Goal: Information Seeking & Learning: Check status

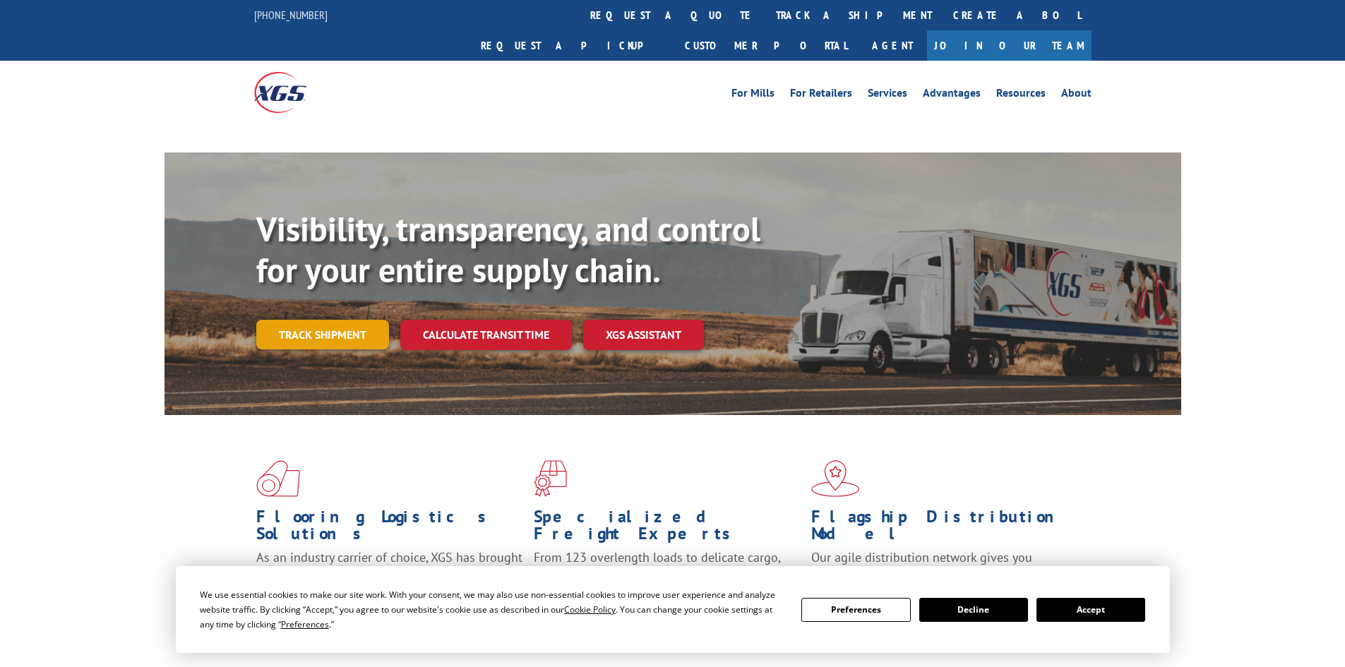
click at [373, 320] on link "Track shipment" at bounding box center [322, 335] width 133 height 30
click at [355, 304] on div "Visibility, transparency, and control for your entire supply chain. Track shipm…" at bounding box center [718, 307] width 925 height 197
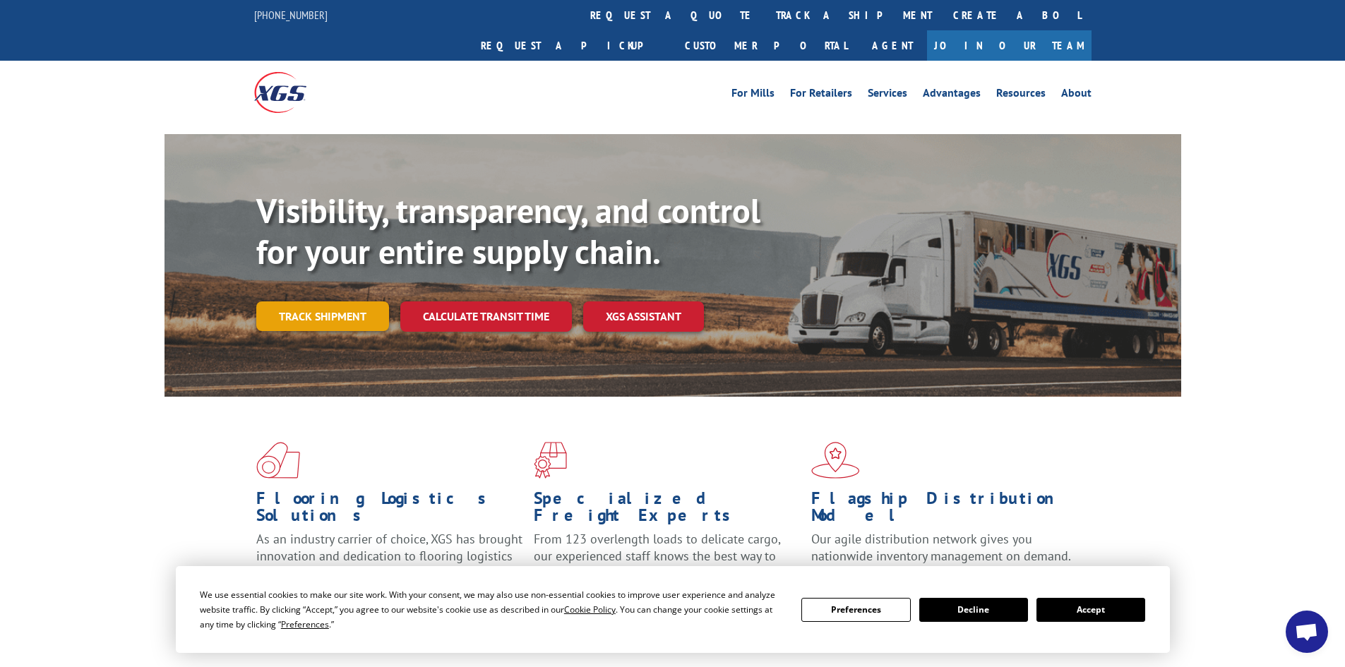
click at [362, 302] on link "Track shipment" at bounding box center [322, 317] width 133 height 30
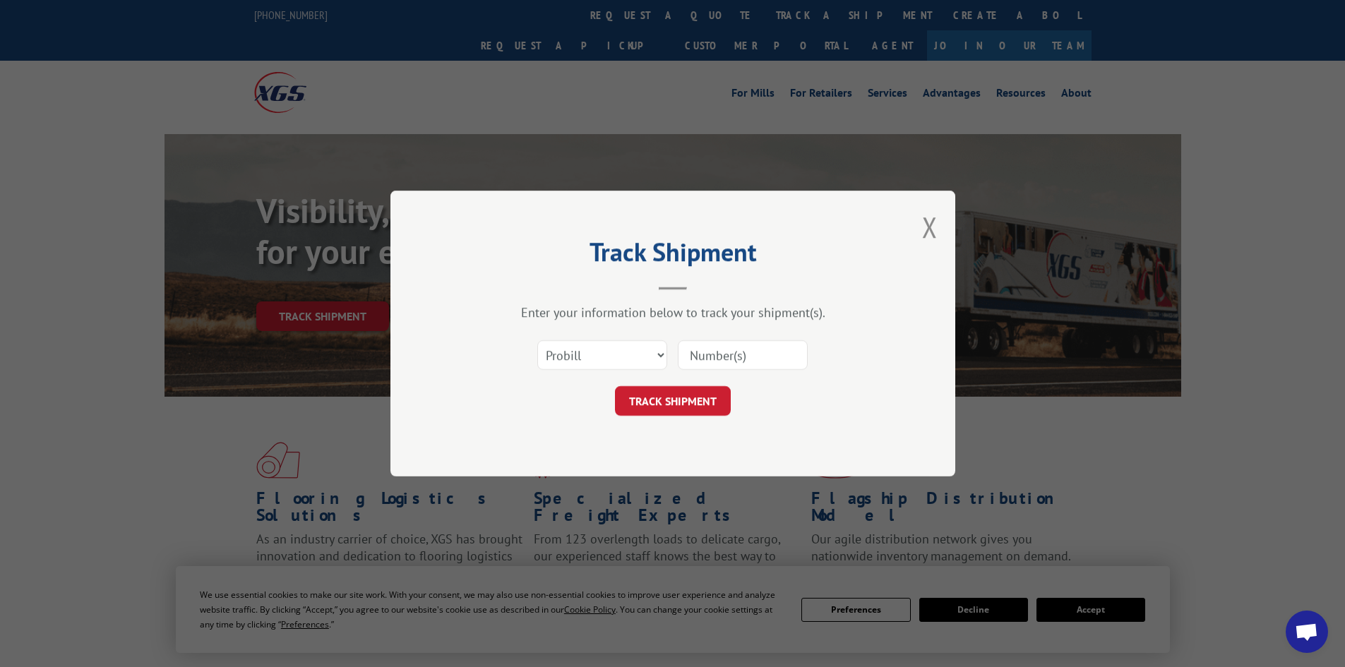
click at [721, 367] on input at bounding box center [743, 355] width 130 height 30
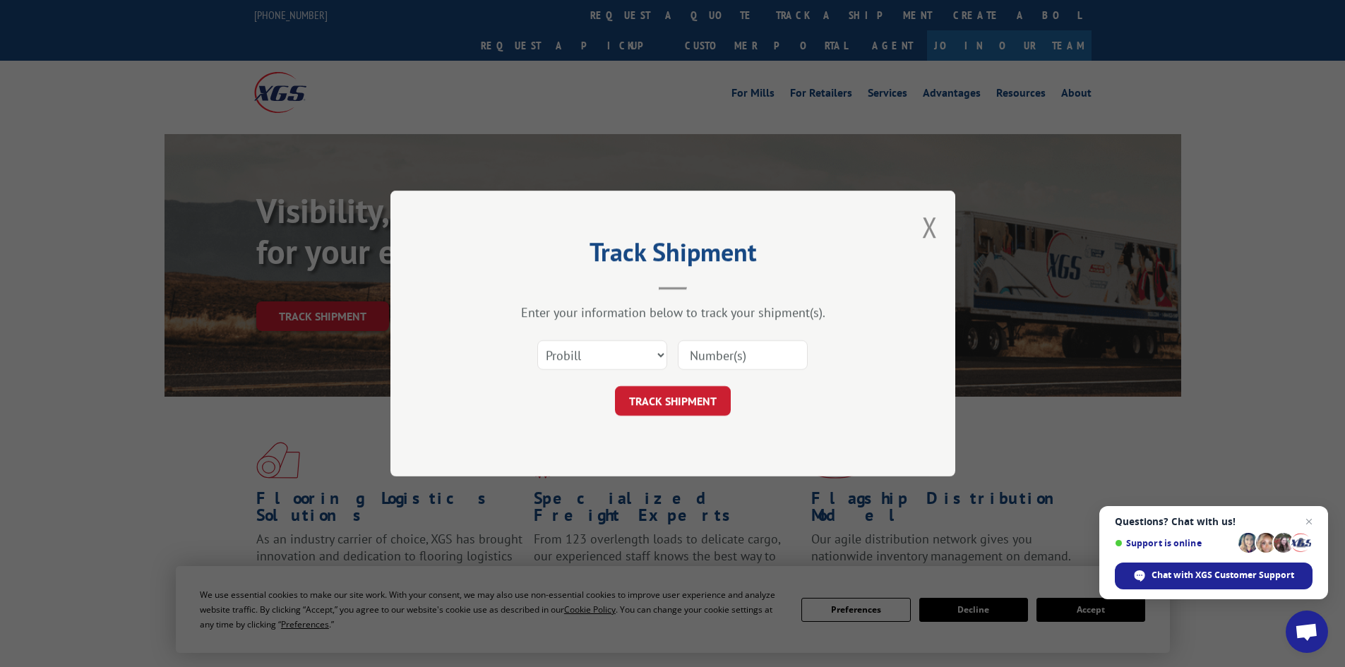
paste input "17517207"
type input "17517207"
click at [689, 390] on button "TRACK SHIPMENT" at bounding box center [673, 401] width 116 height 30
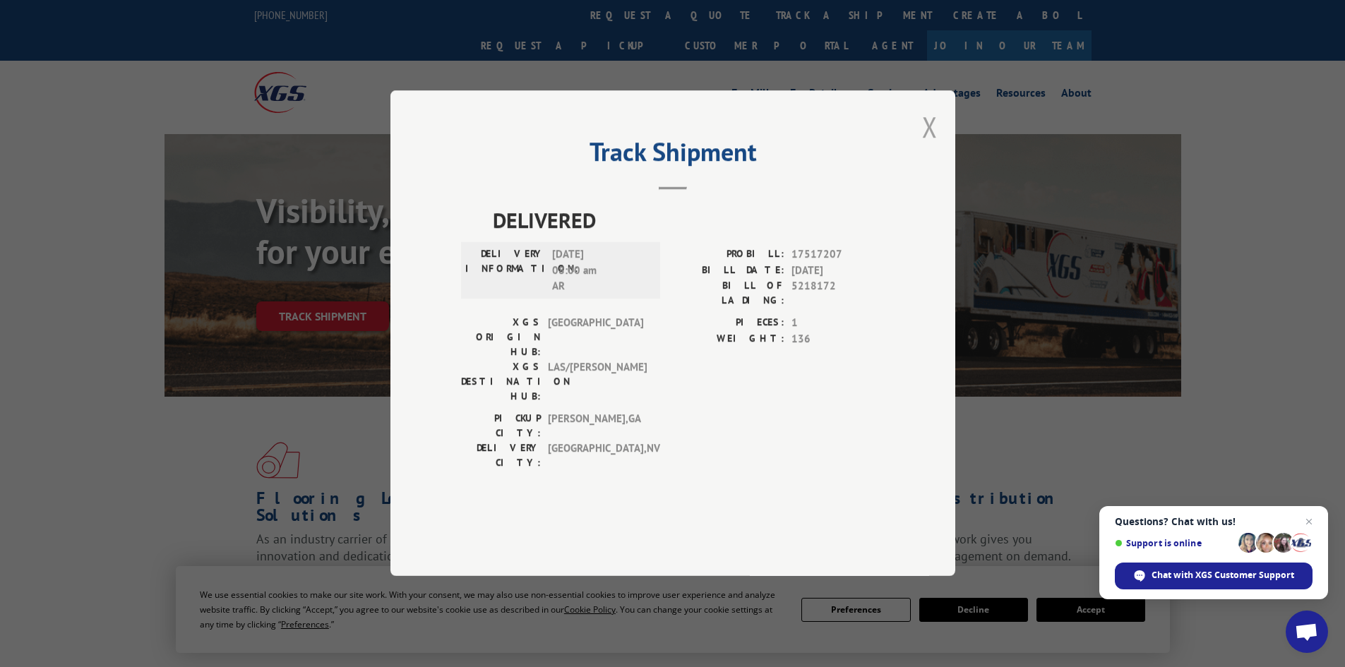
click at [929, 145] on button "Close modal" at bounding box center [930, 126] width 16 height 37
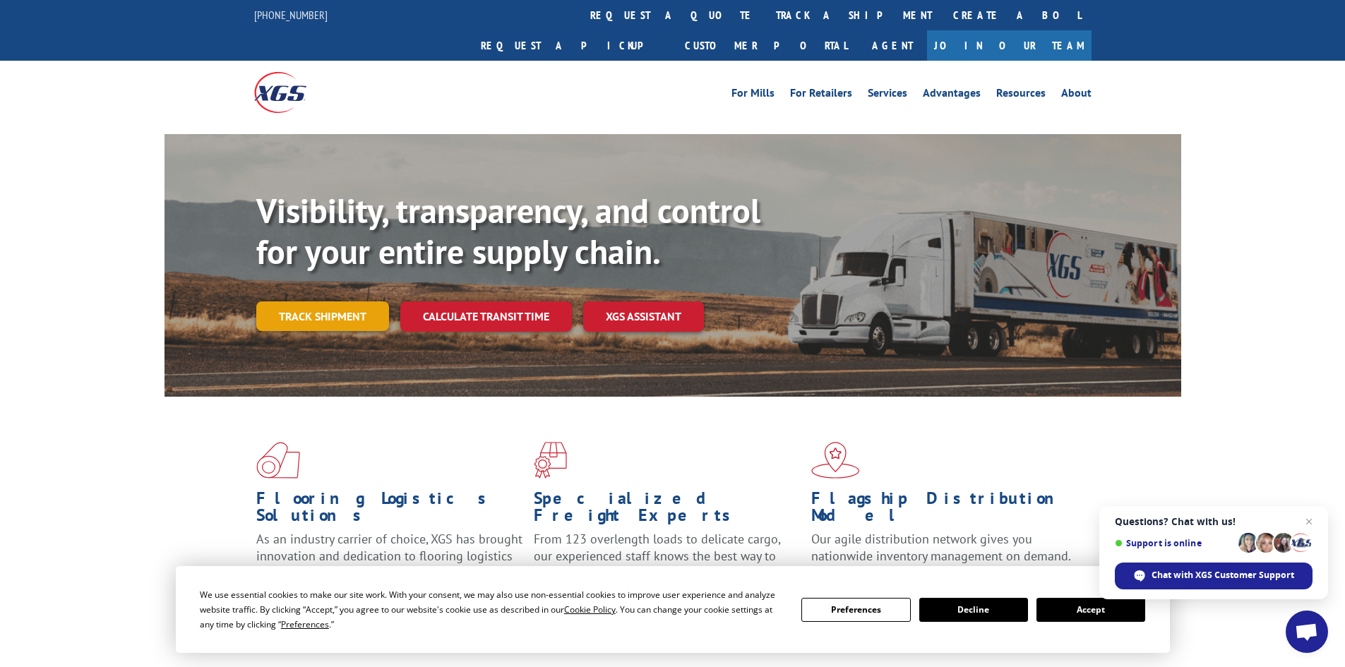
click at [303, 302] on link "Track shipment" at bounding box center [322, 317] width 133 height 30
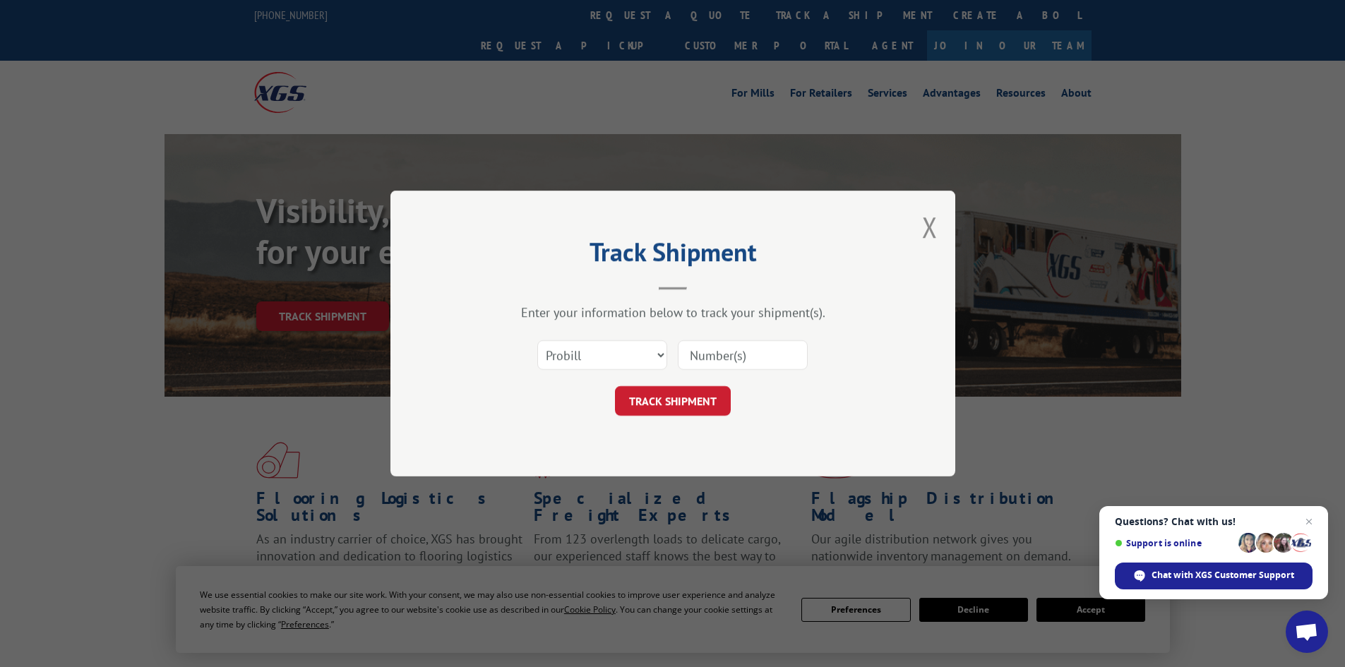
click at [559, 346] on div "Select category... Probill BOL PO" at bounding box center [673, 355] width 424 height 47
click at [563, 346] on select "Select category... Probill BOL PO" at bounding box center [602, 355] width 130 height 30
click at [537, 340] on select "Select category... Probill BOL PO" at bounding box center [602, 355] width 130 height 30
click at [588, 355] on select "Select category... Probill BOL PO" at bounding box center [602, 355] width 130 height 30
select select "po"
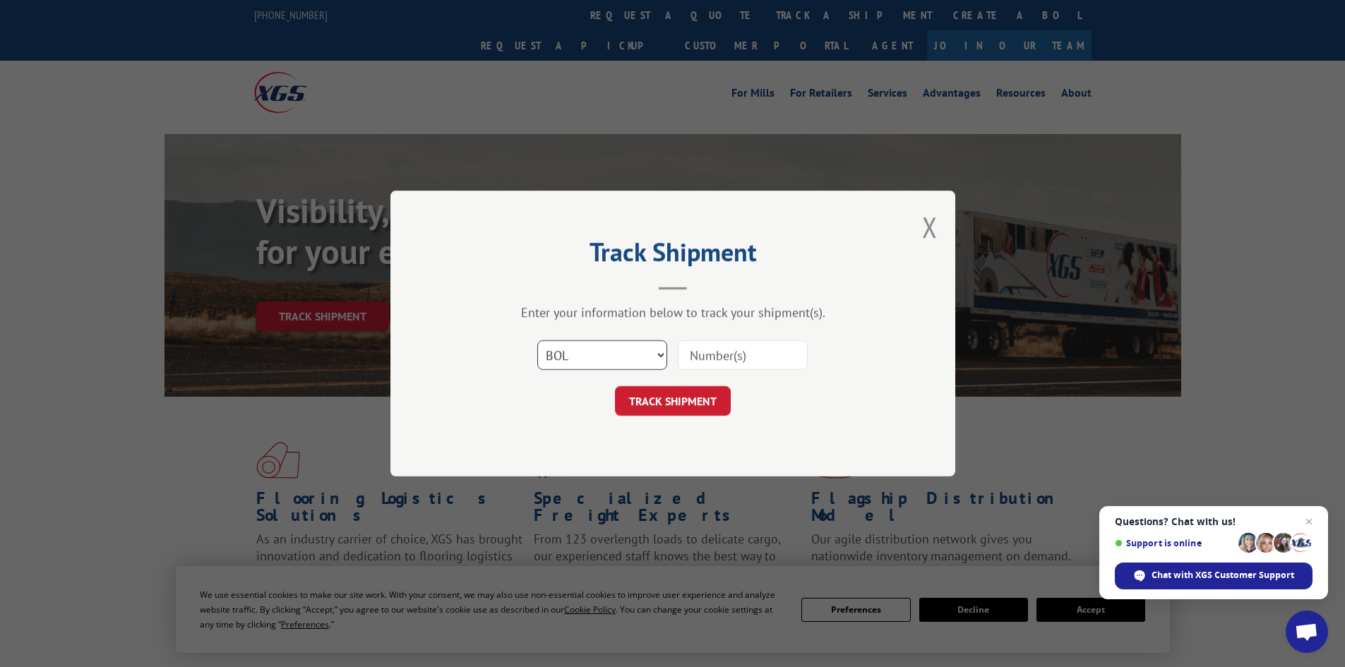
click at [537, 340] on select "Select category... Probill BOL PO" at bounding box center [602, 355] width 130 height 30
click at [768, 347] on input at bounding box center [743, 355] width 130 height 30
click at [696, 352] on input at bounding box center [743, 355] width 130 height 30
paste input "15534671"
type input "15534671"
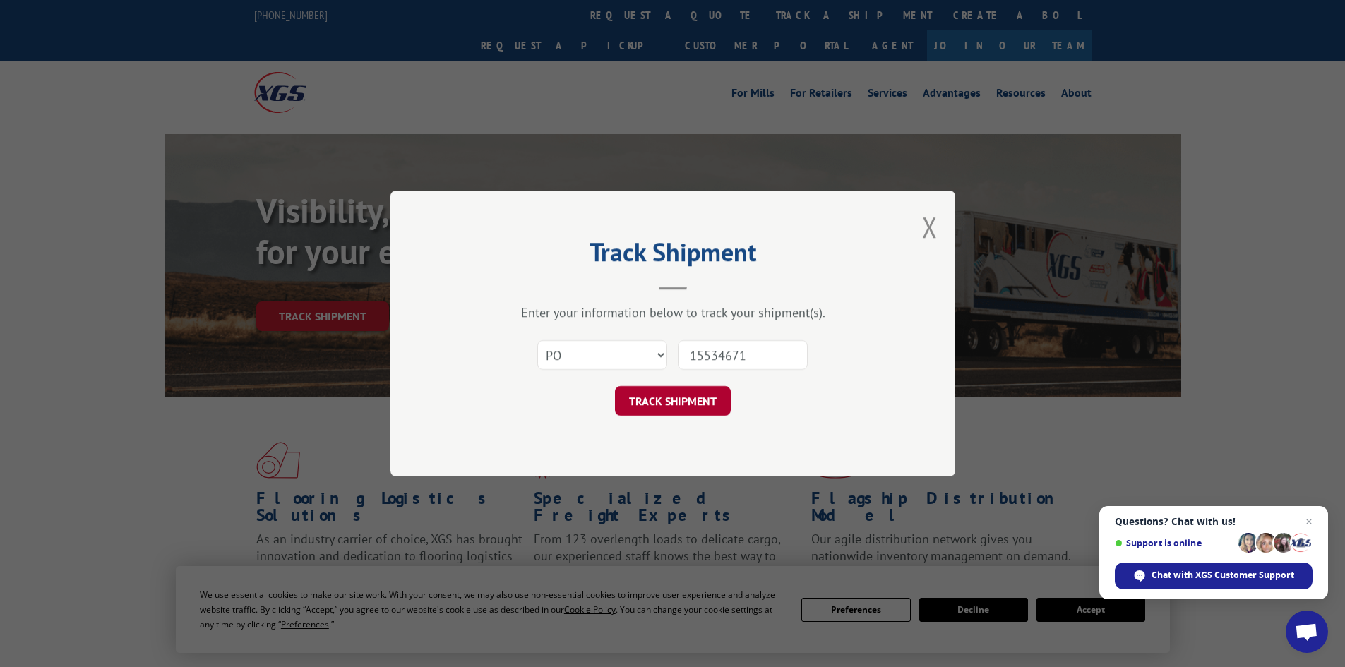
click at [710, 397] on button "TRACK SHIPMENT" at bounding box center [673, 401] width 116 height 30
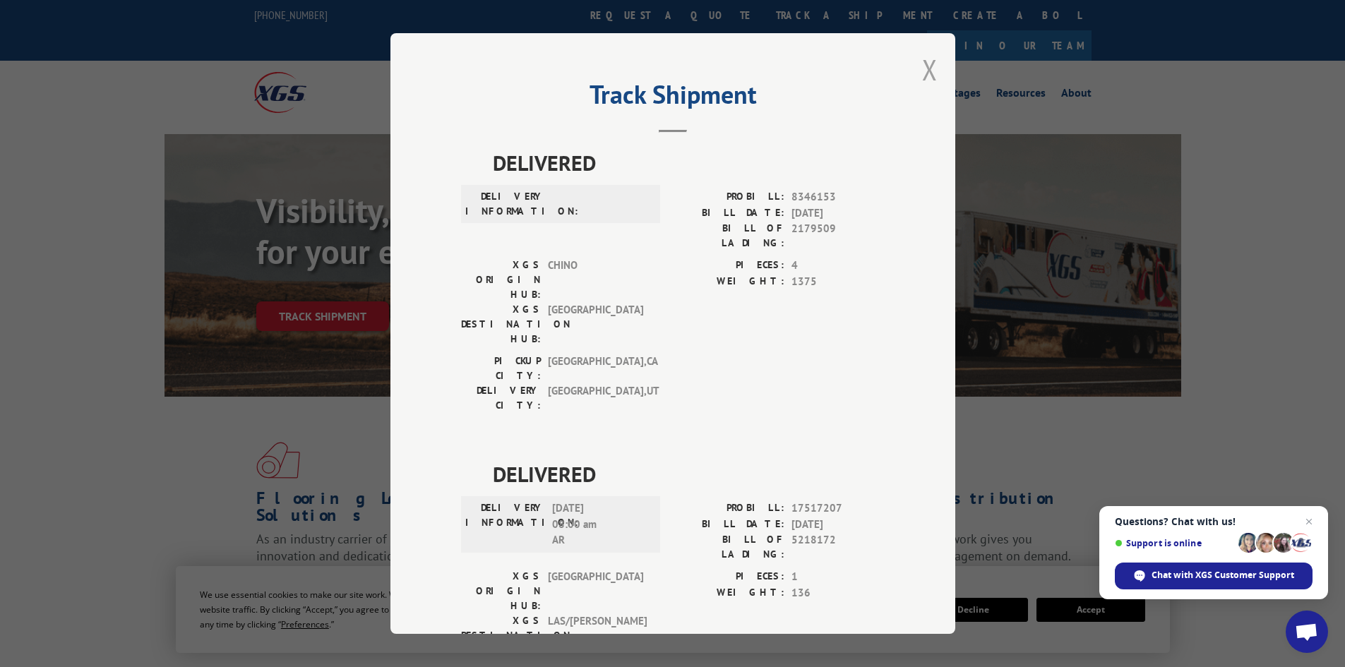
click at [931, 82] on button "Close modal" at bounding box center [930, 69] width 16 height 37
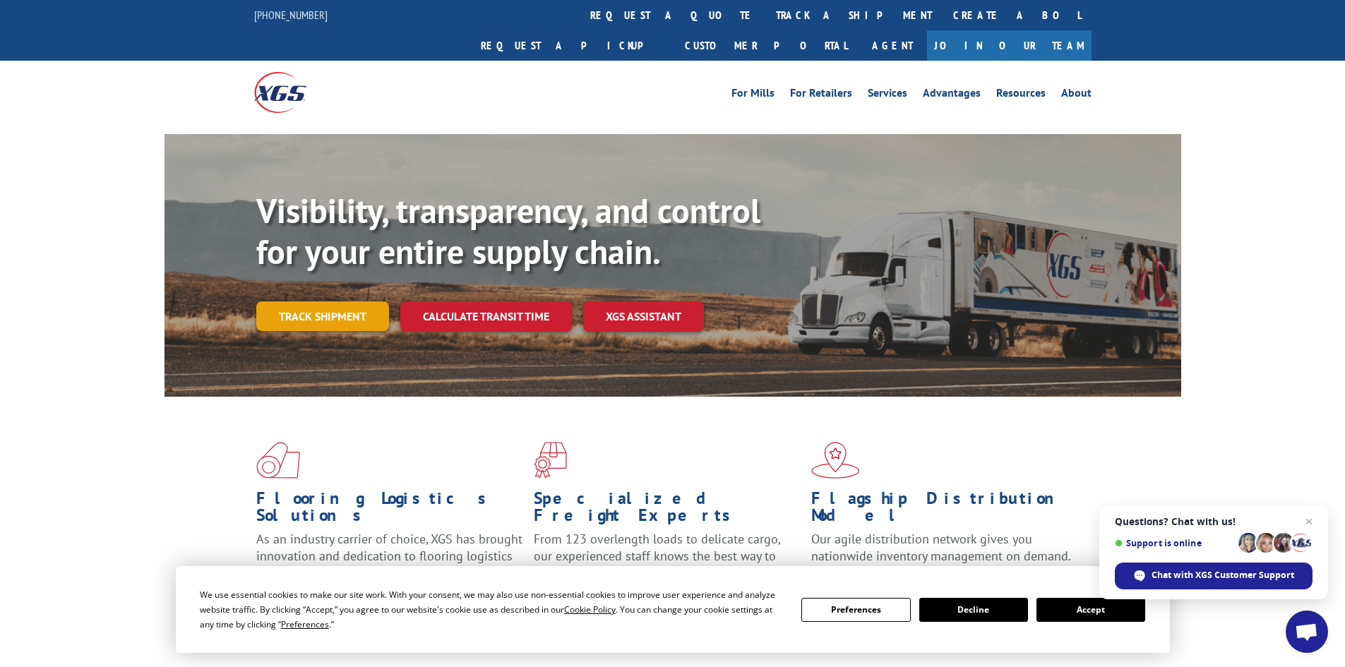
drag, startPoint x: 314, startPoint y: 277, endPoint x: 494, endPoint y: 271, distance: 179.5
click at [315, 302] on link "Track shipment" at bounding box center [322, 317] width 133 height 30
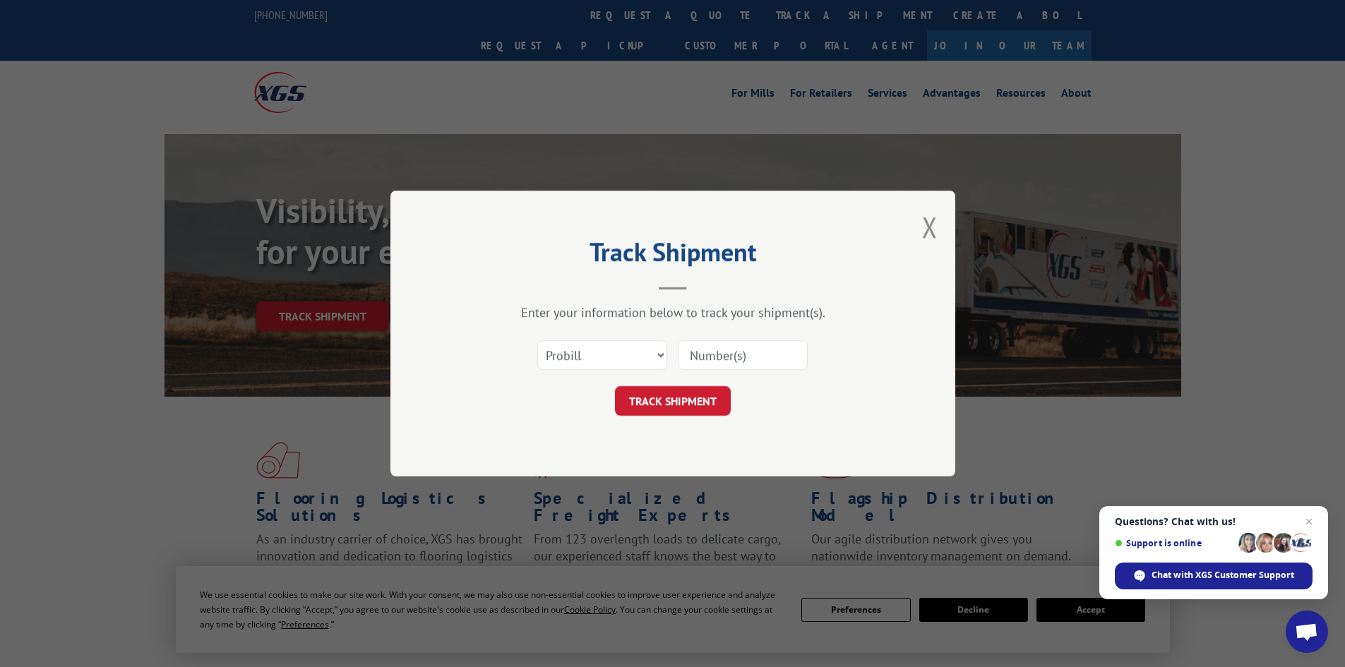
click at [727, 347] on input at bounding box center [743, 355] width 130 height 30
paste input "17517538"
type input "17517538"
click at [664, 405] on button "TRACK SHIPMENT" at bounding box center [673, 401] width 116 height 30
